Goal: Information Seeking & Learning: Understand process/instructions

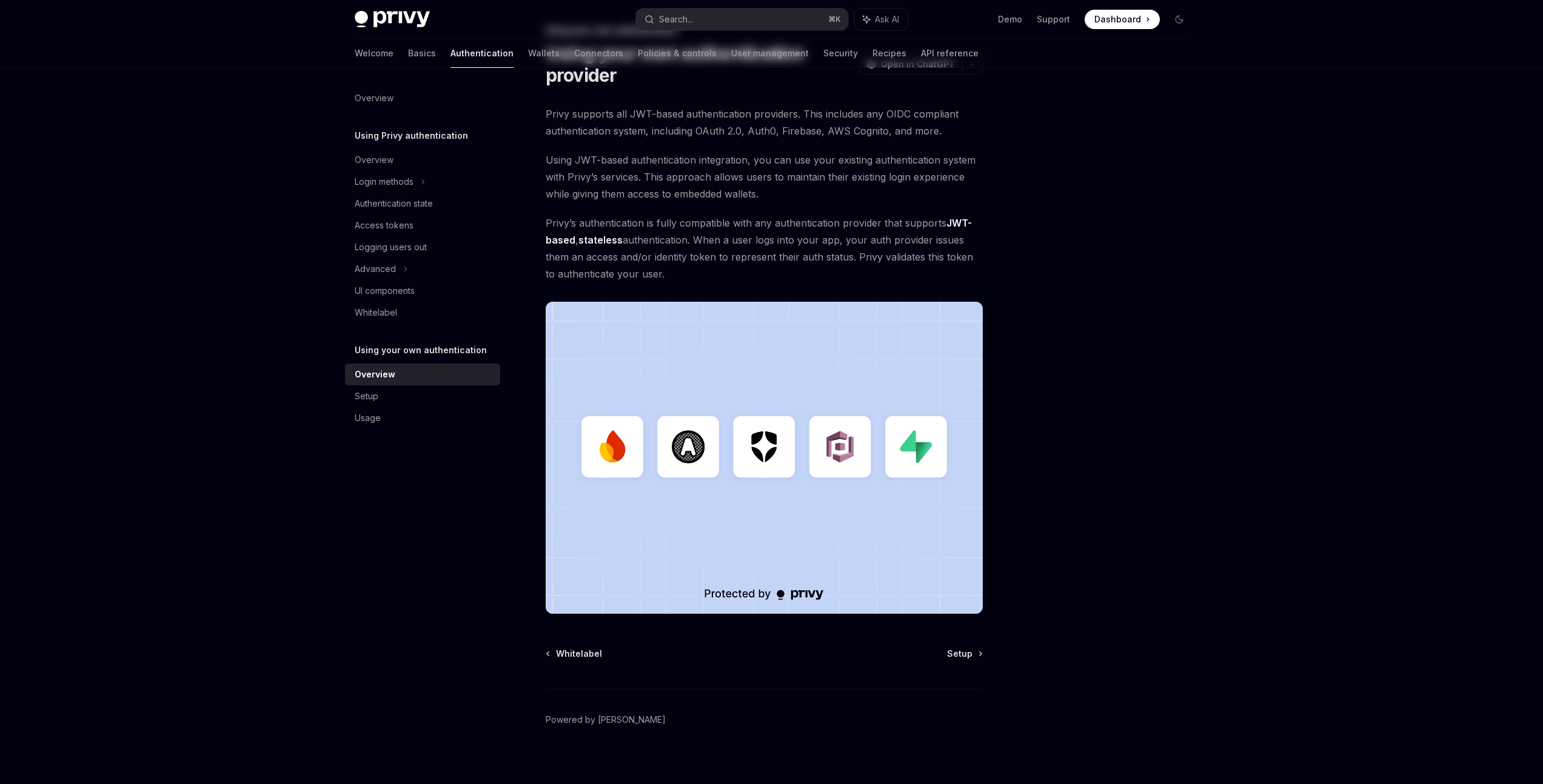
scroll to position [74, 0]
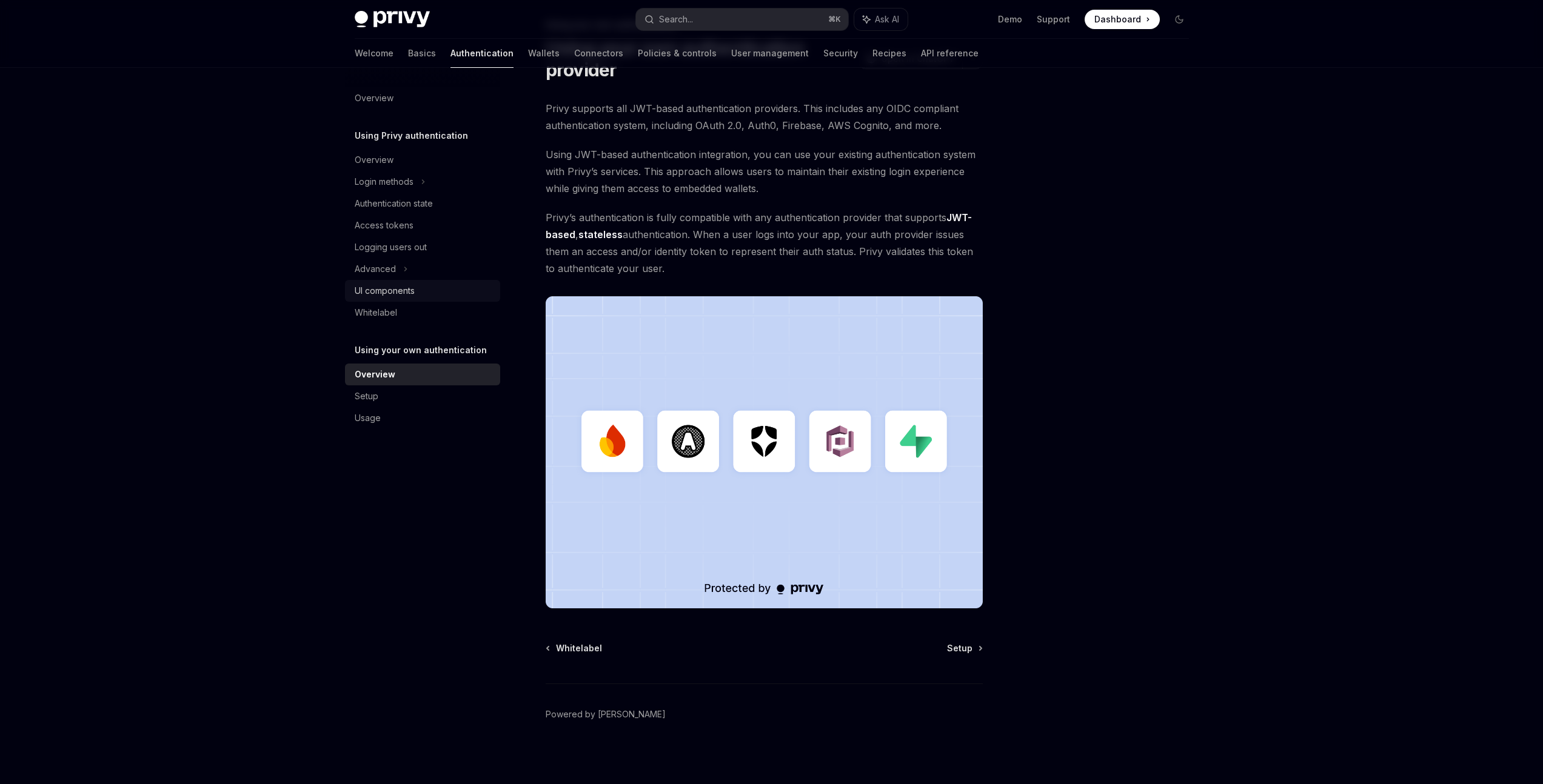
click at [371, 290] on div "UI components" at bounding box center [384, 291] width 60 height 15
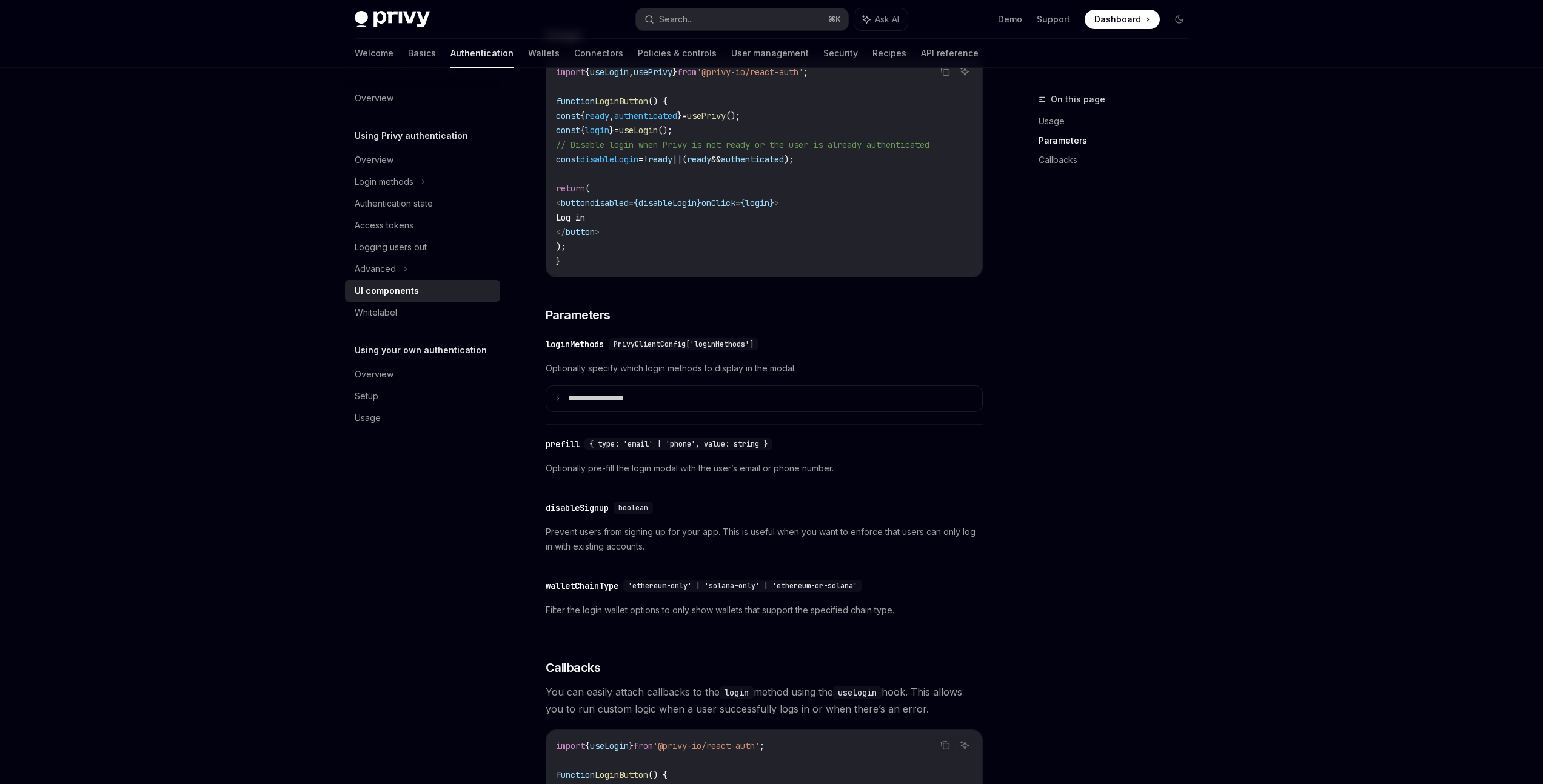
scroll to position [1109, 0]
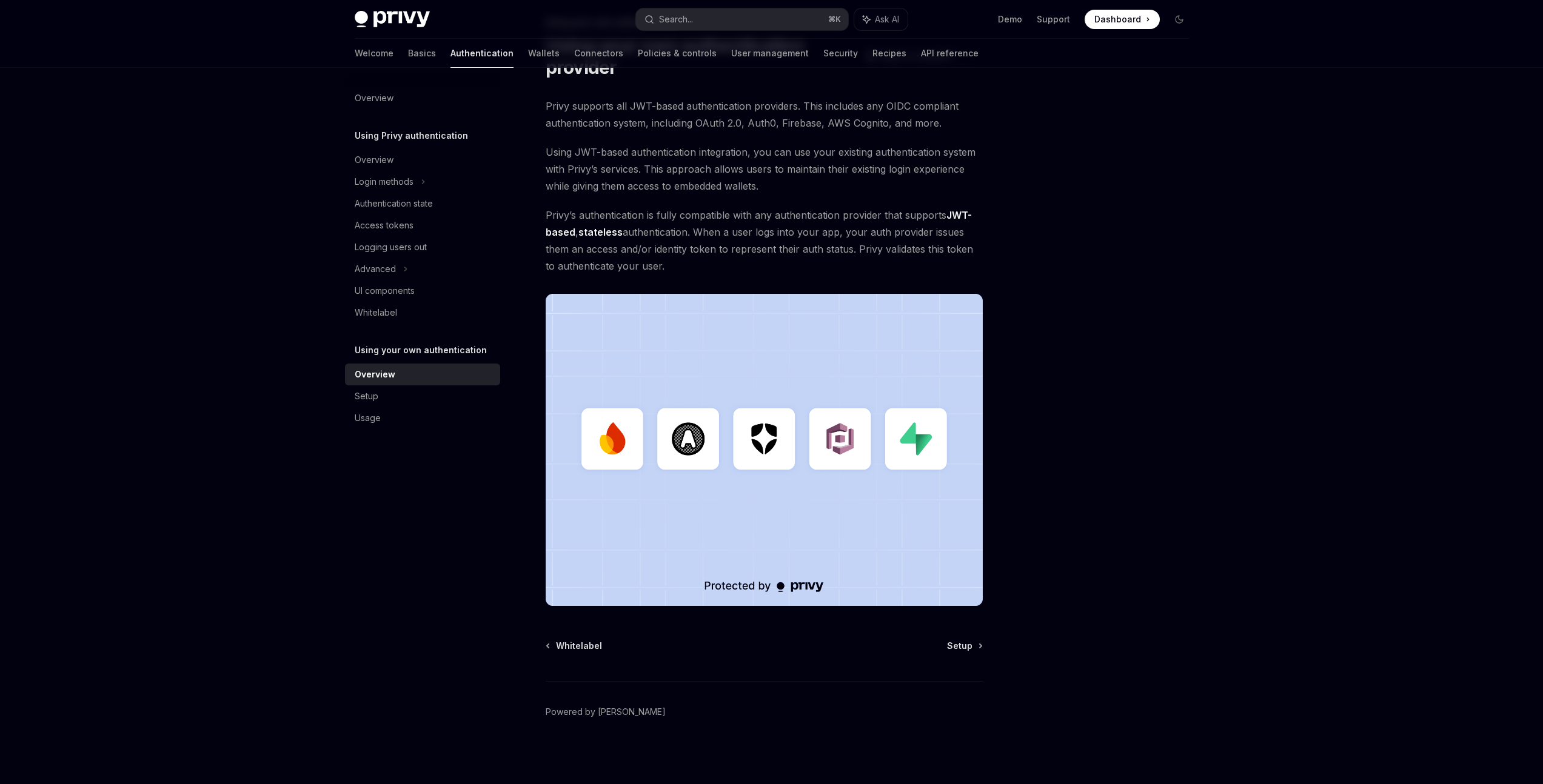
scroll to position [76, 0]
click at [357, 422] on div "Usage" at bounding box center [368, 418] width 26 height 15
type textarea "*"
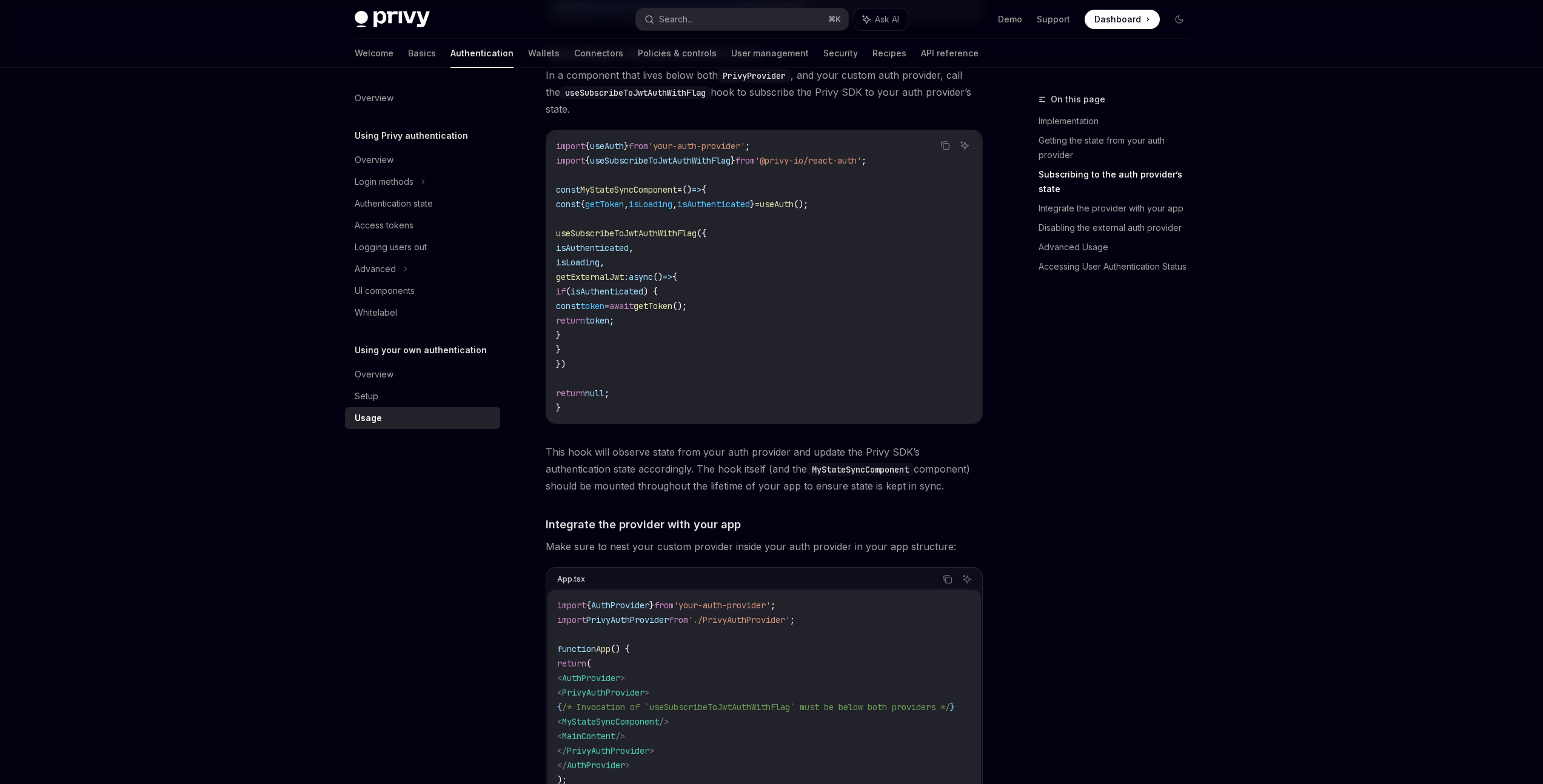
scroll to position [494, 0]
